Goal: Task Accomplishment & Management: Manage account settings

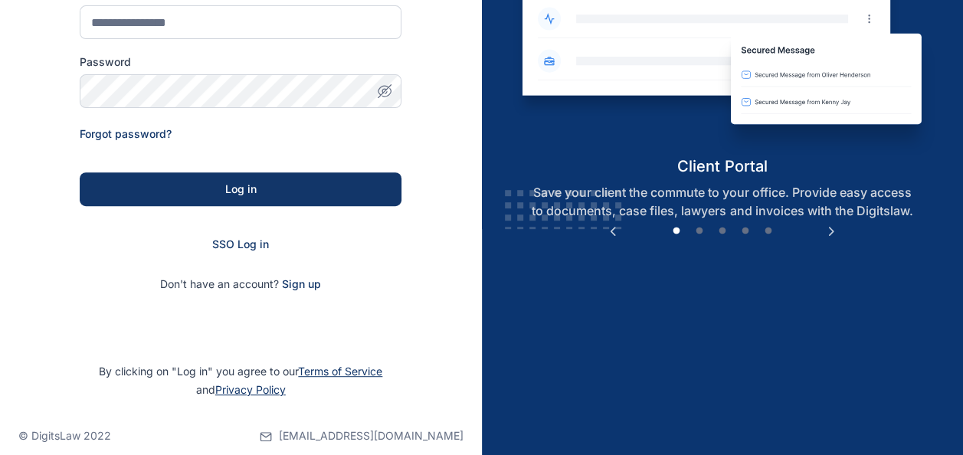
scroll to position [244, 0]
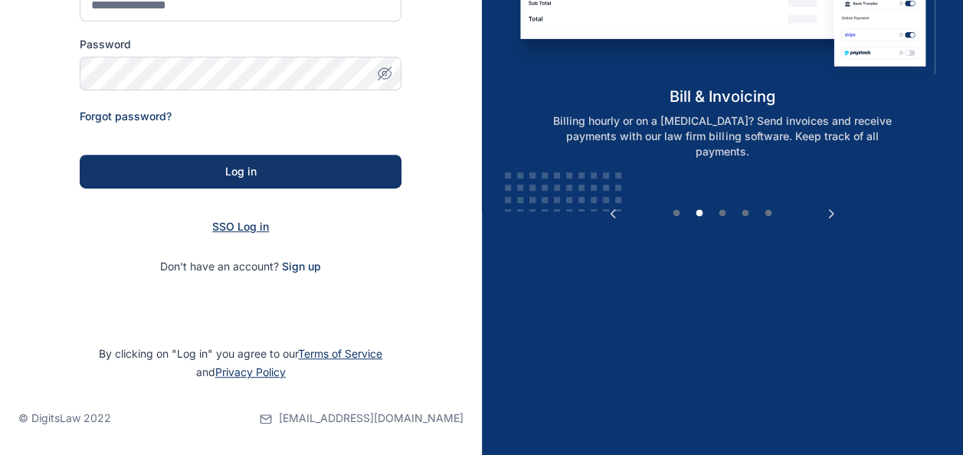
click at [256, 226] on span "SSO Log in" at bounding box center [240, 226] width 57 height 13
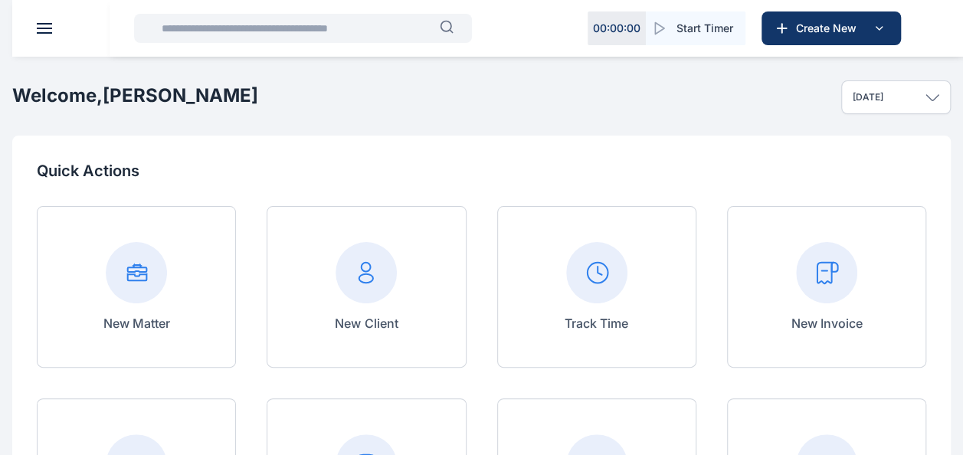
click at [281, 32] on input "text" at bounding box center [295, 28] width 287 height 31
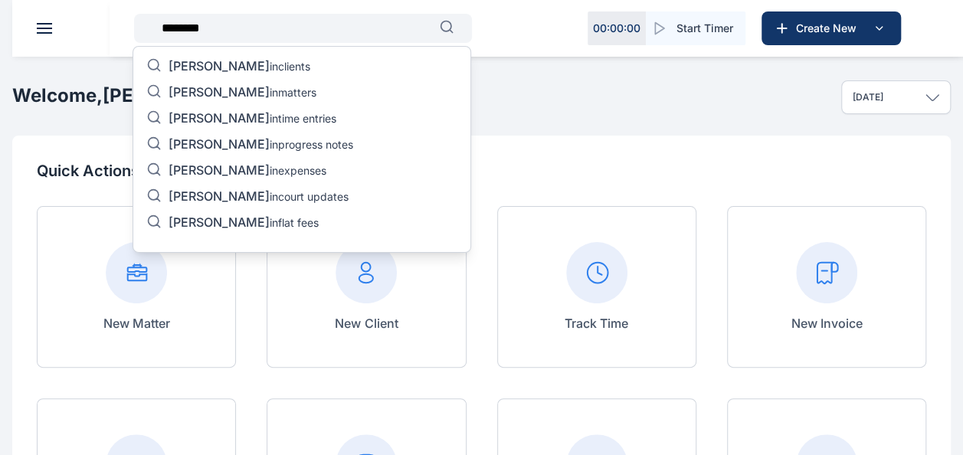
type input "********"
click at [265, 90] on p "[PERSON_NAME] in matters" at bounding box center [243, 93] width 148 height 18
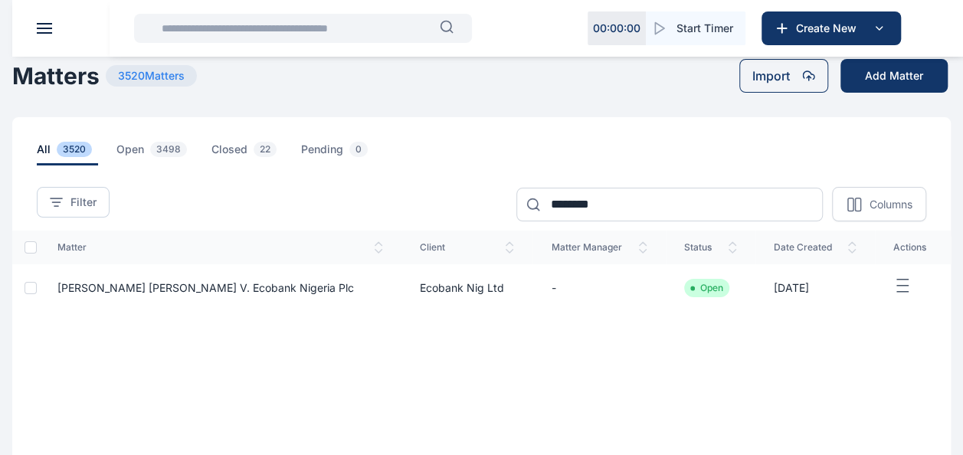
click at [263, 291] on span "[PERSON_NAME] [PERSON_NAME] V. Ecobank Nigeria Plc" at bounding box center [205, 287] width 296 height 13
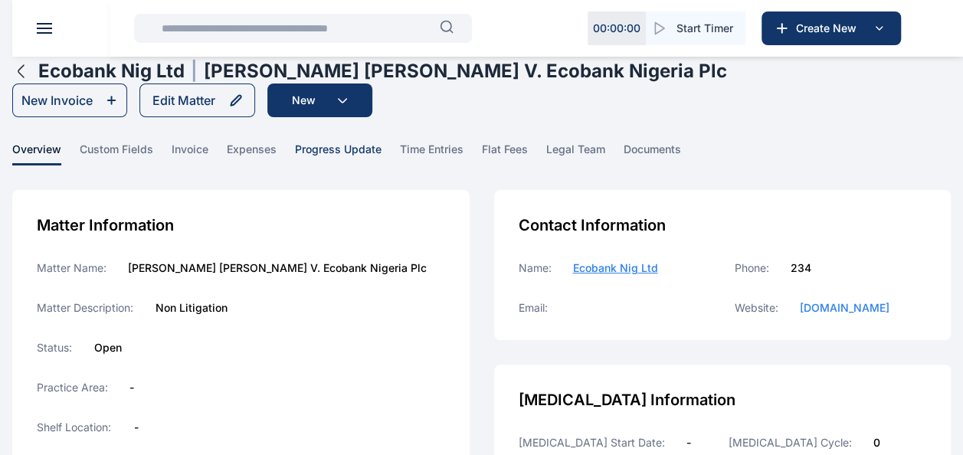
click at [339, 147] on span "progress update" at bounding box center [338, 154] width 87 height 24
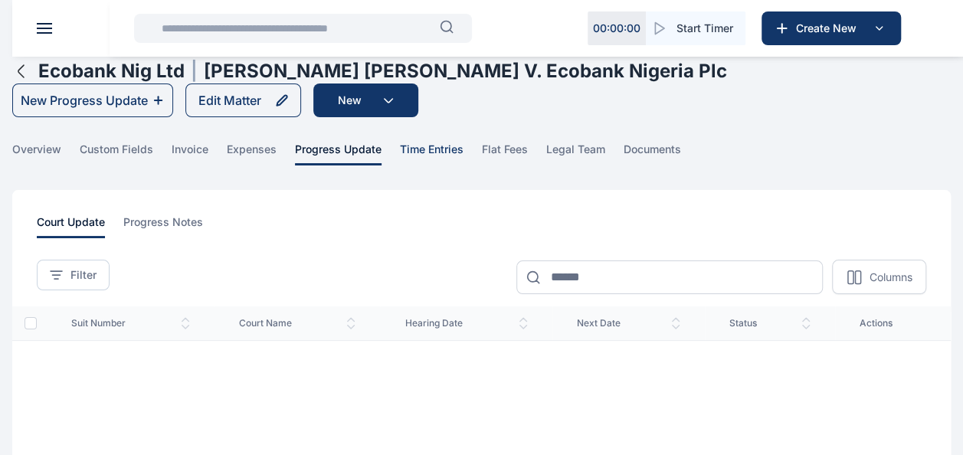
click at [443, 154] on span "time entries" at bounding box center [432, 154] width 64 height 24
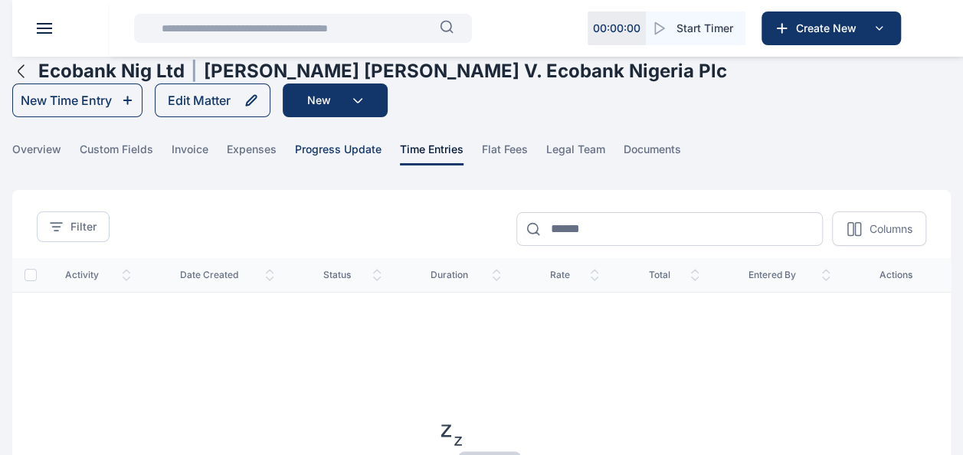
click at [344, 150] on span "progress update" at bounding box center [338, 154] width 87 height 24
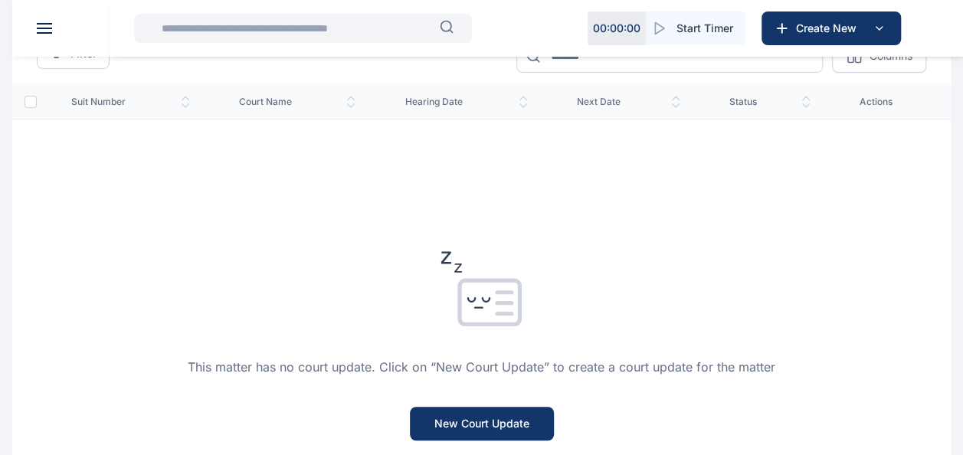
scroll to position [228, 0]
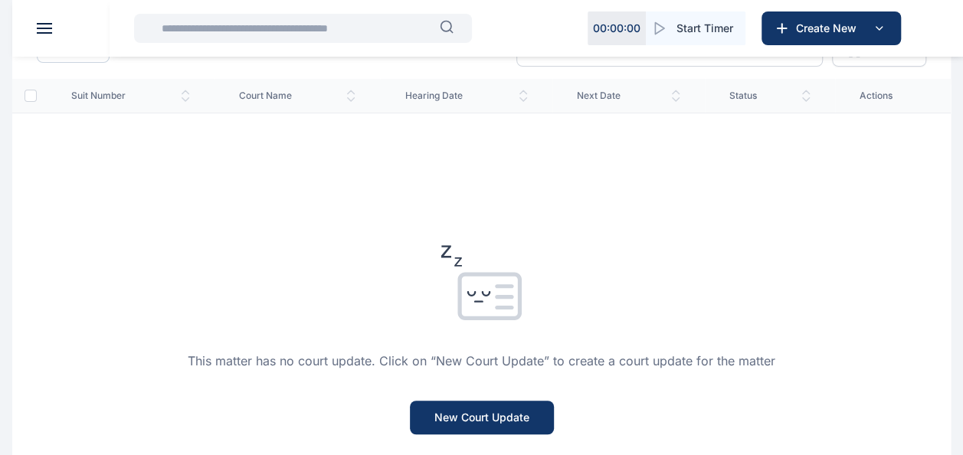
click at [251, 28] on input "text" at bounding box center [295, 28] width 287 height 31
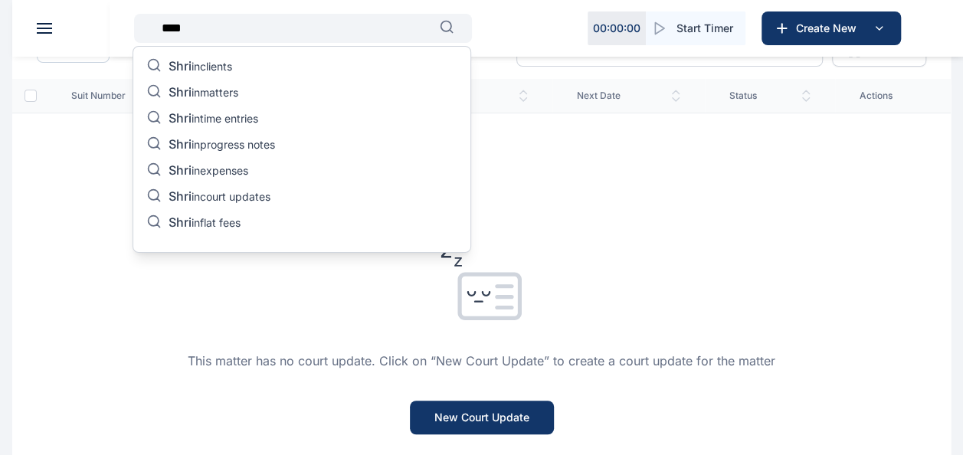
type input "****"
click at [225, 191] on p "Shri in court updates" at bounding box center [220, 197] width 102 height 18
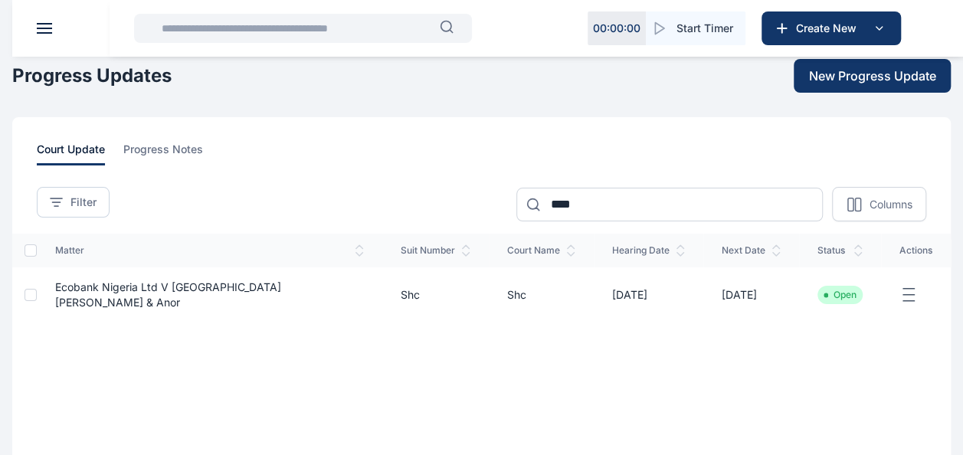
click at [909, 287] on icon "button" at bounding box center [908, 295] width 18 height 19
click at [855, 305] on div "Edit" at bounding box center [856, 313] width 104 height 34
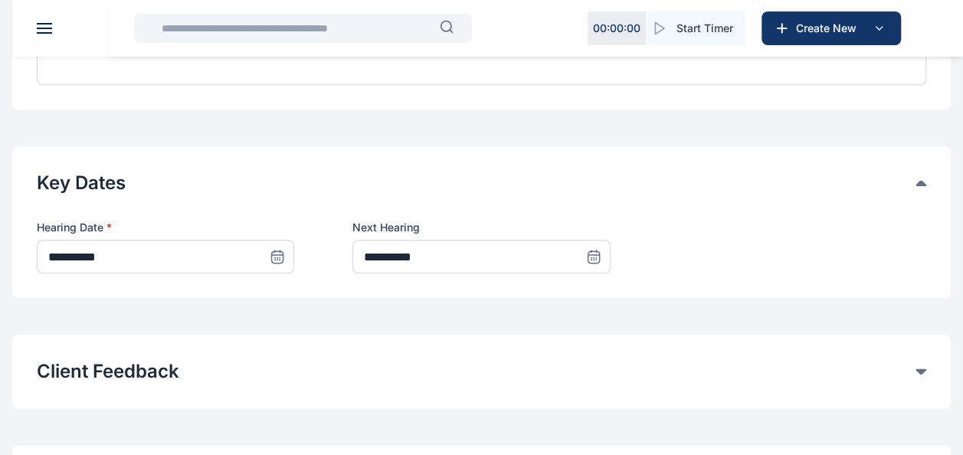
scroll to position [818, 0]
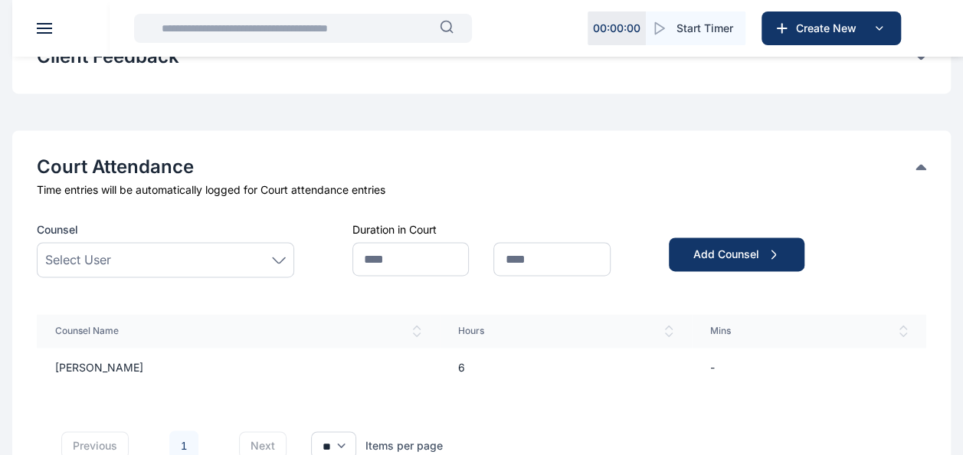
scroll to position [1089, 0]
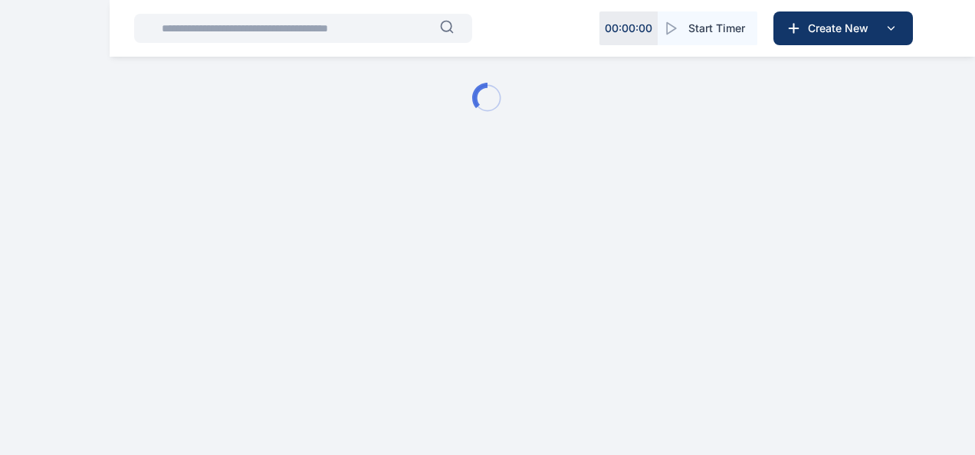
click at [364, 26] on input "text" at bounding box center [295, 28] width 287 height 31
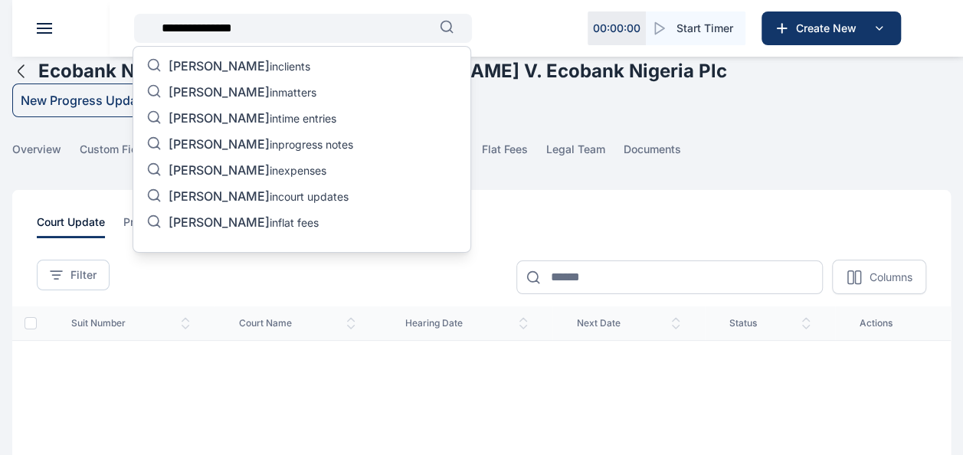
type input "**********"
click at [213, 87] on span "[PERSON_NAME]" at bounding box center [219, 91] width 101 height 15
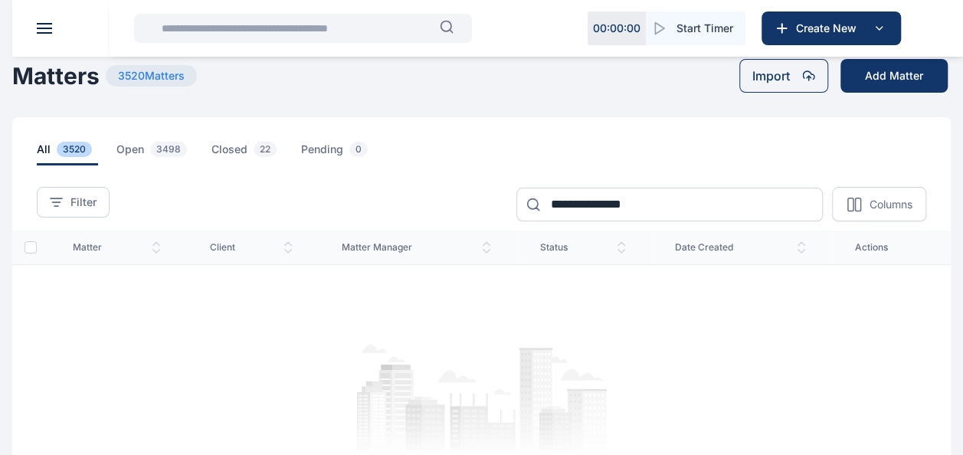
click at [270, 30] on input "text" at bounding box center [295, 28] width 287 height 31
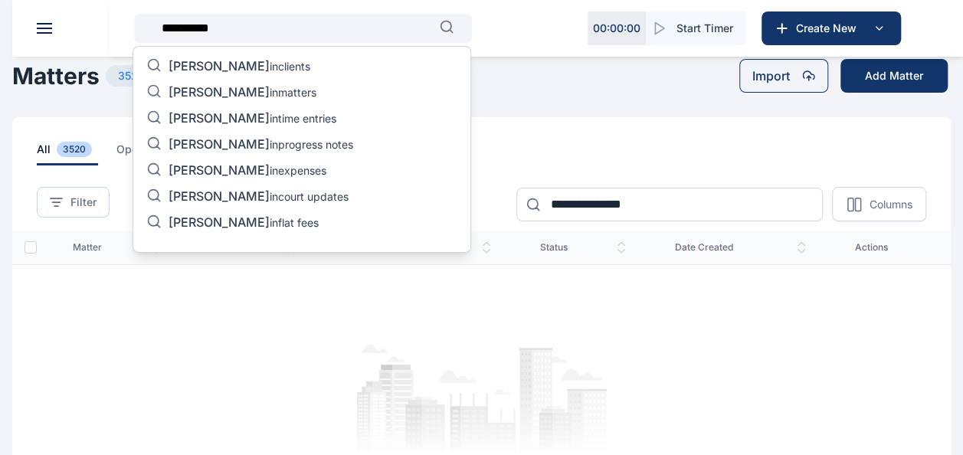
type input "**********"
click at [234, 80] on div "[PERSON_NAME] in clients [PERSON_NAME] in matters [PERSON_NAME] in time entries…" at bounding box center [302, 149] width 339 height 207
click at [230, 98] on span "[PERSON_NAME]" at bounding box center [219, 91] width 101 height 15
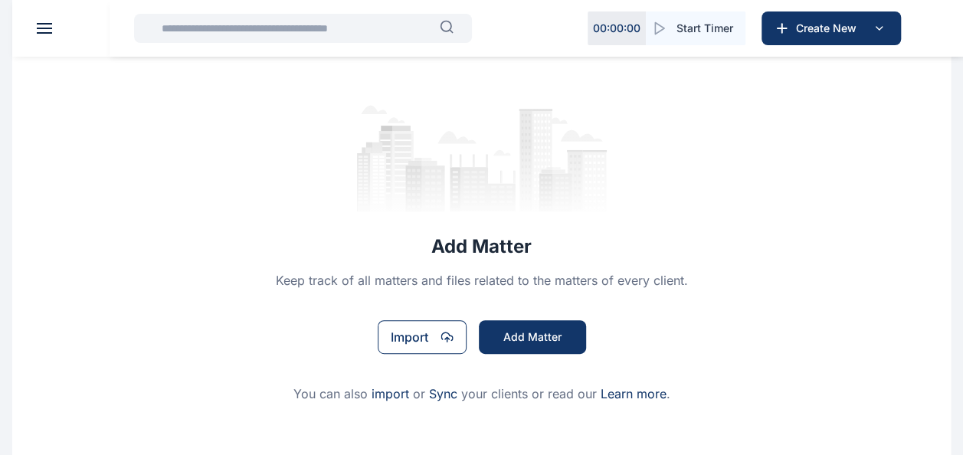
scroll to position [240, 0]
